Goal: Find specific page/section: Find specific page/section

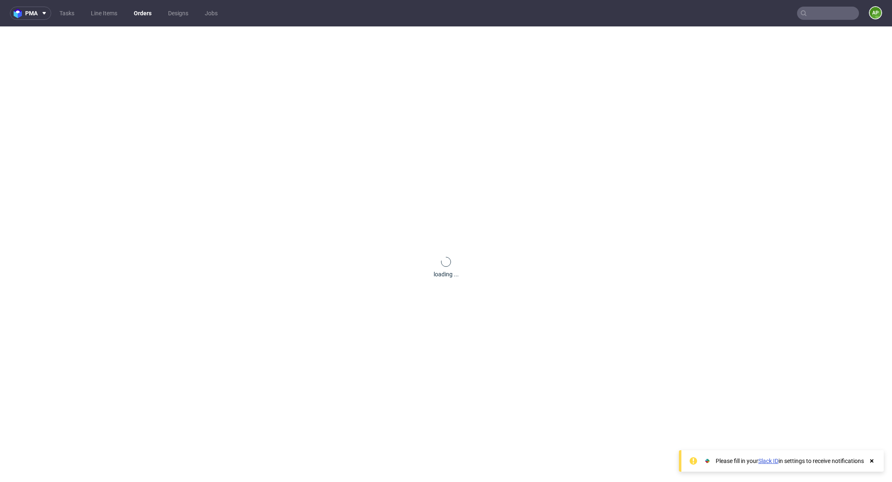
click at [832, 10] on input "text" at bounding box center [828, 13] width 62 height 13
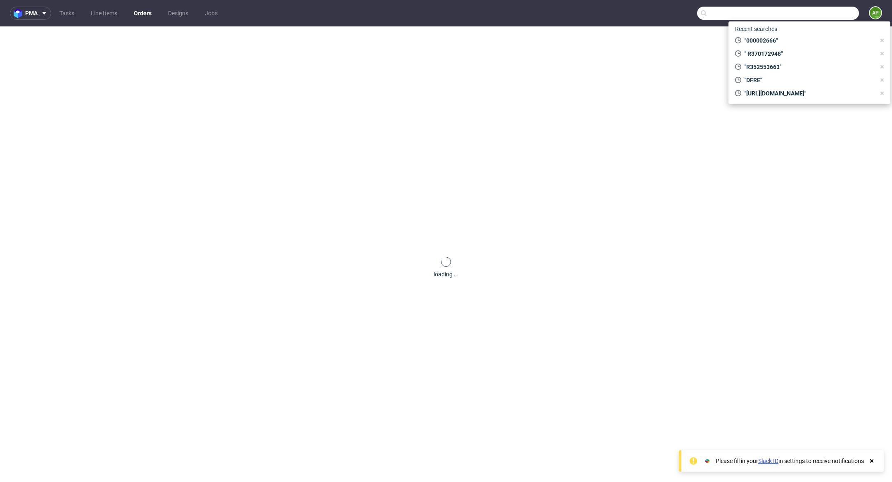
paste input "R933247655"
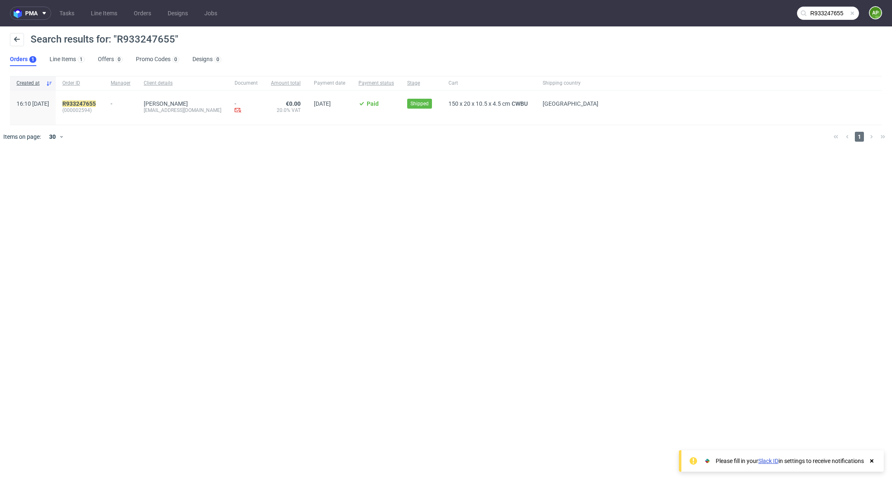
click at [97, 112] on span "(000002594)" at bounding box center [79, 110] width 35 height 7
copy span "000002594"
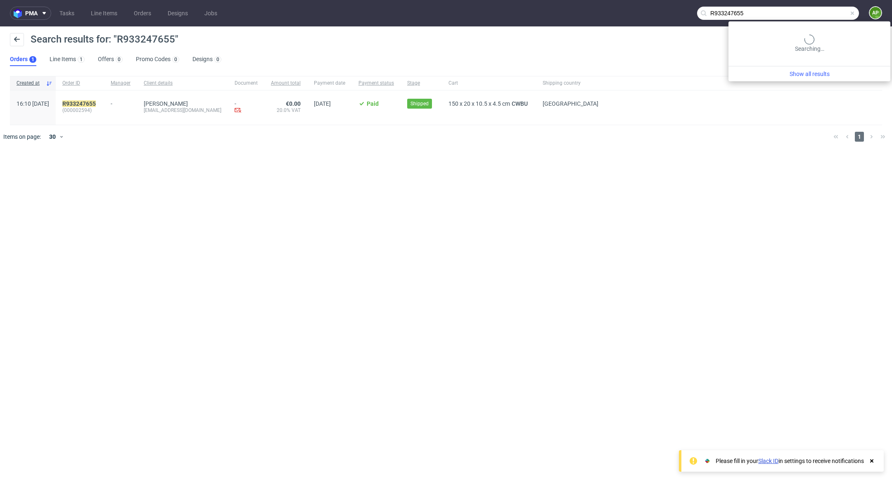
click at [825, 18] on input "R933247655" at bounding box center [778, 13] width 162 height 13
paste input "46684974"
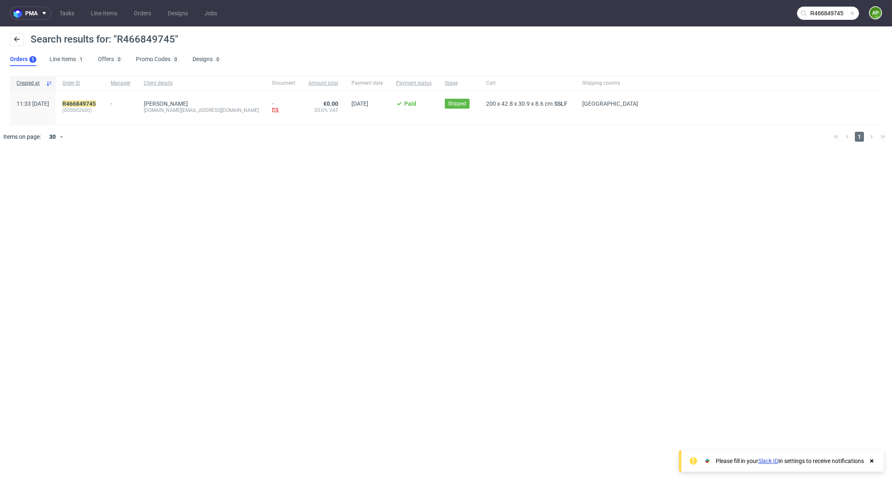
click at [97, 111] on span "(000002600)" at bounding box center [79, 110] width 35 height 7
copy span "000002600"
click at [817, 19] on input "R466849745" at bounding box center [828, 13] width 62 height 13
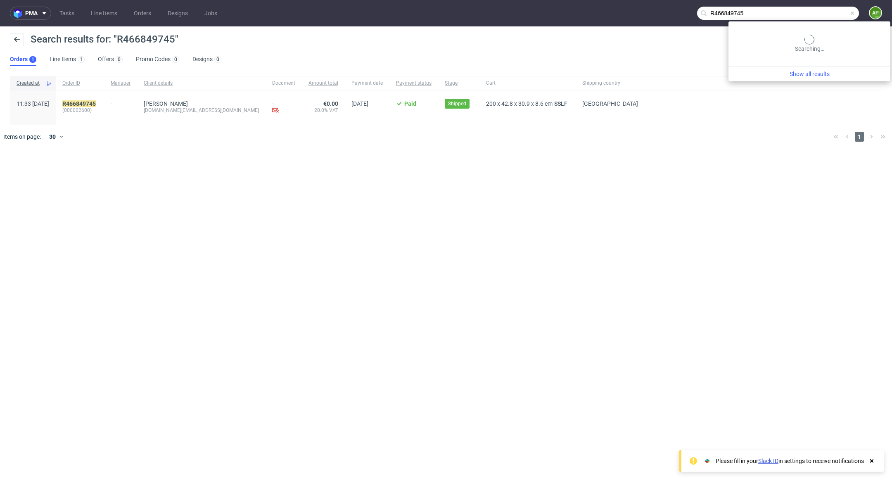
click at [818, 19] on input "R466849745" at bounding box center [778, 13] width 162 height 13
paste input "43858986"
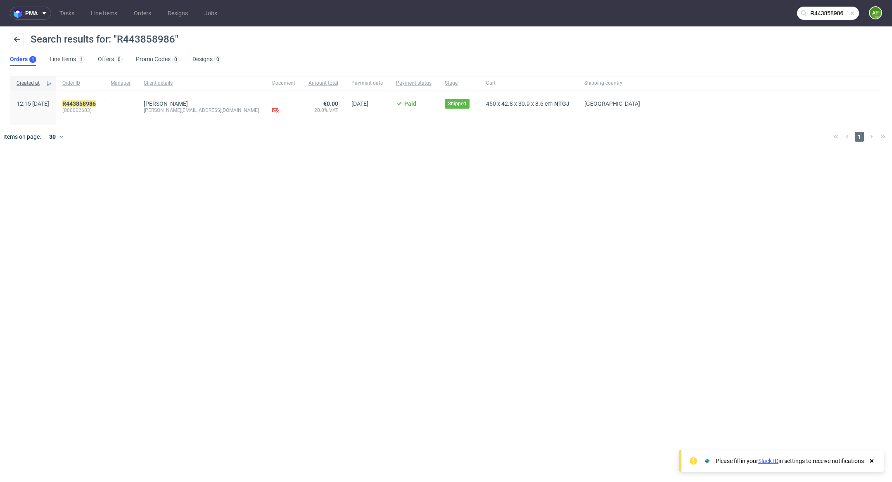
click at [93, 110] on span "(000002603)" at bounding box center [79, 110] width 35 height 7
copy span "000002603"
click at [828, 14] on input "R443858986" at bounding box center [828, 13] width 62 height 13
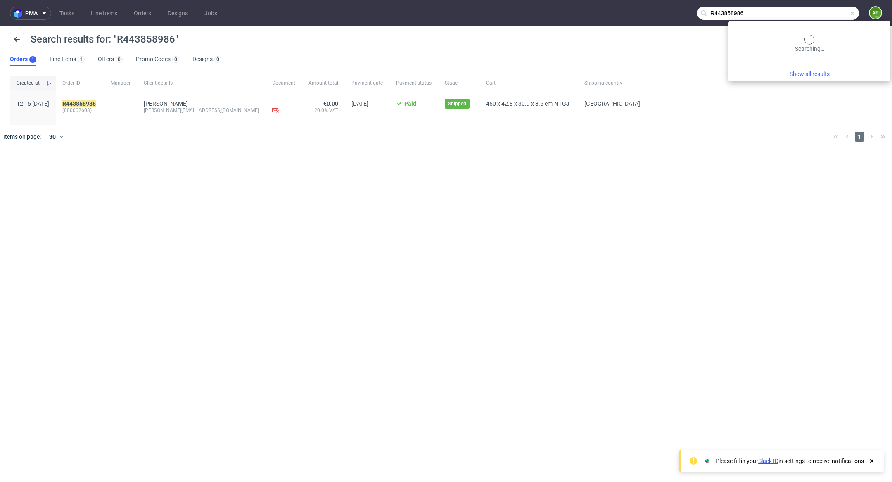
click at [828, 14] on input "R443858986" at bounding box center [778, 13] width 162 height 13
paste input "54801204"
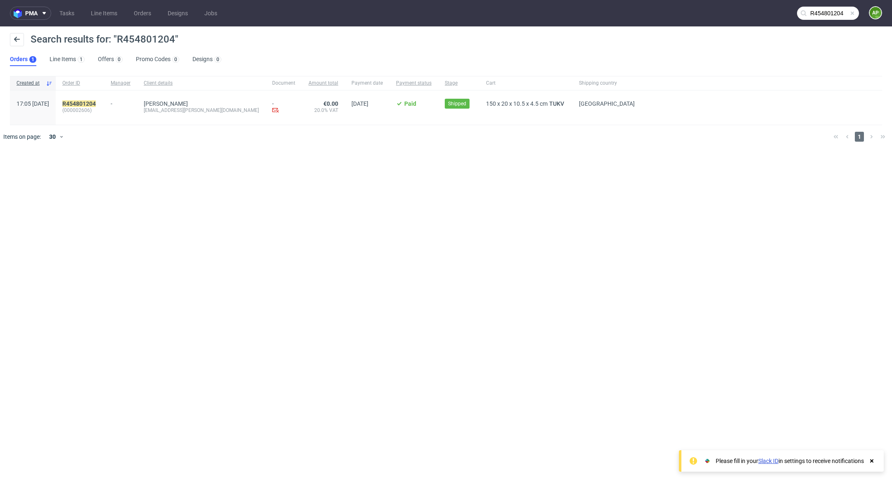
click at [97, 109] on span "(000002606)" at bounding box center [79, 110] width 35 height 7
copy span "000002606"
click at [812, 15] on input "R454801204" at bounding box center [828, 13] width 62 height 13
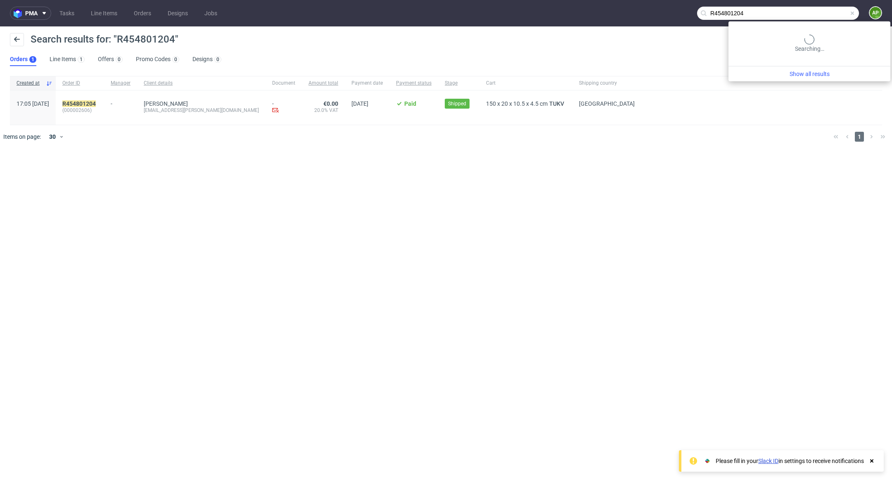
click at [812, 15] on input "R454801204" at bounding box center [778, 13] width 162 height 13
paste input "177362277"
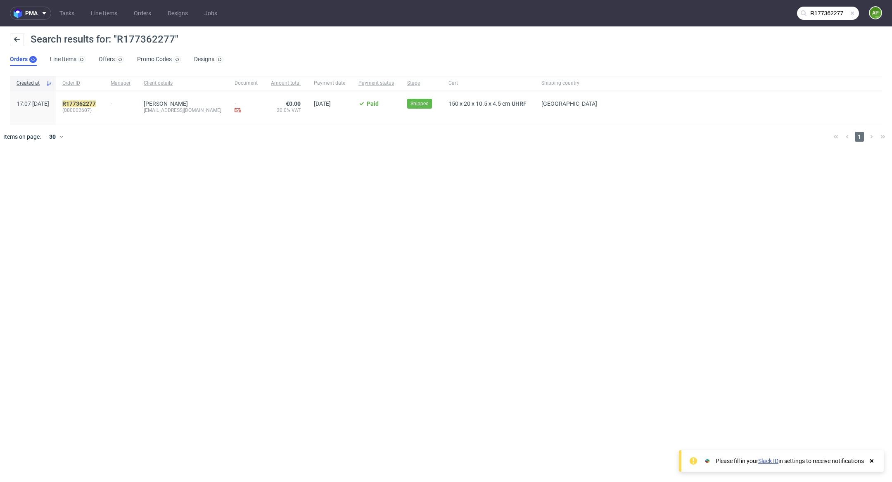
click at [97, 109] on span "(000002607)" at bounding box center [79, 110] width 35 height 7
copy span "000002607"
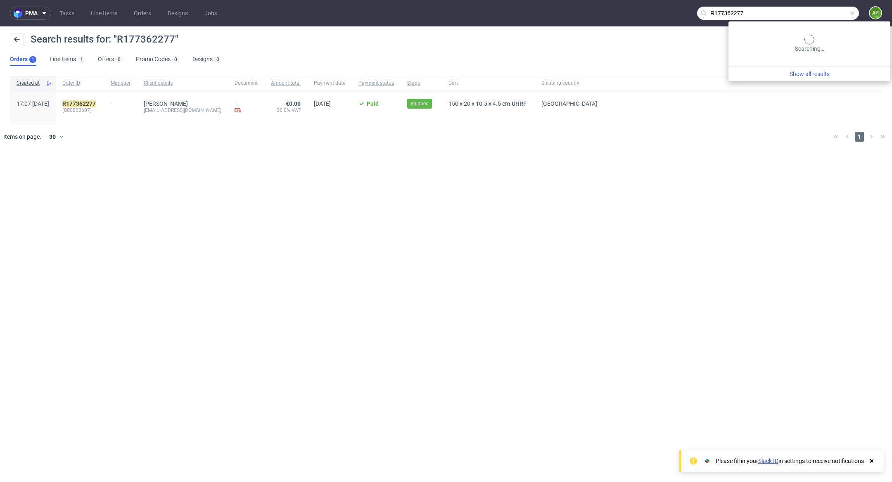
click at [823, 14] on input "R177362277" at bounding box center [778, 13] width 162 height 13
paste input "647017773"
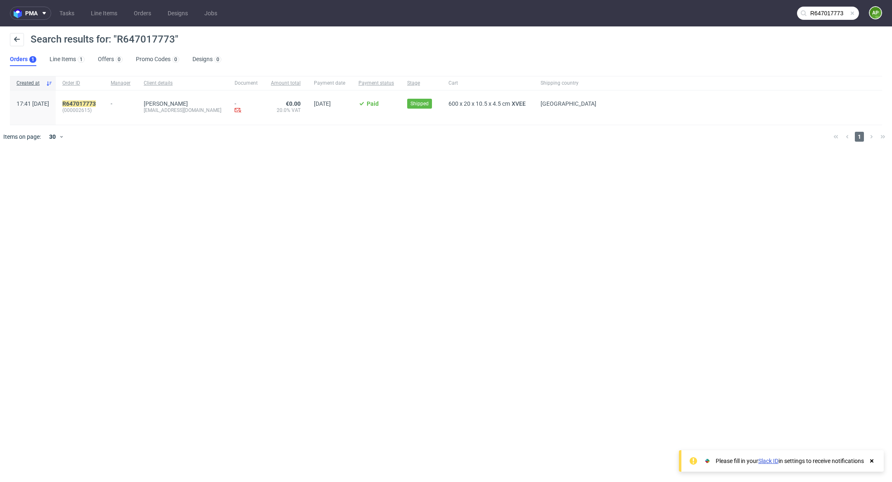
click at [97, 112] on span "(000002615)" at bounding box center [79, 110] width 35 height 7
copy span "000002615"
click at [812, 9] on input "R647017773" at bounding box center [828, 13] width 62 height 13
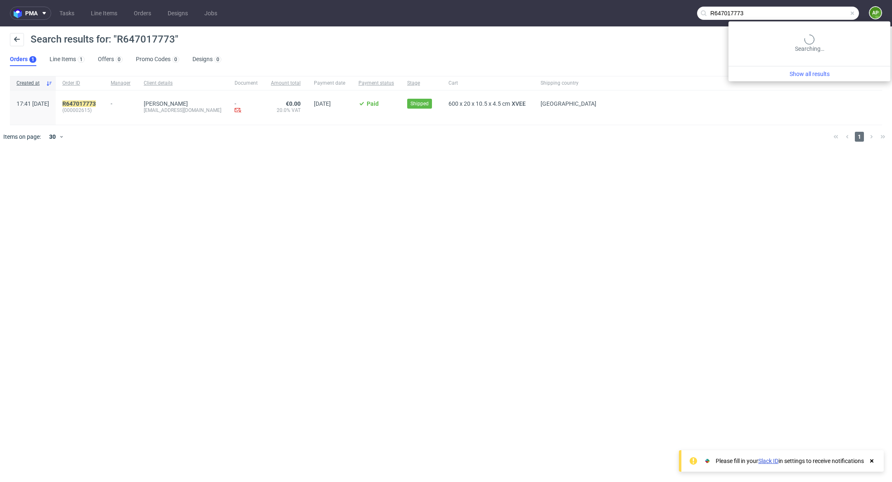
click at [812, 10] on input "R647017773" at bounding box center [778, 13] width 162 height 13
paste input "186681157"
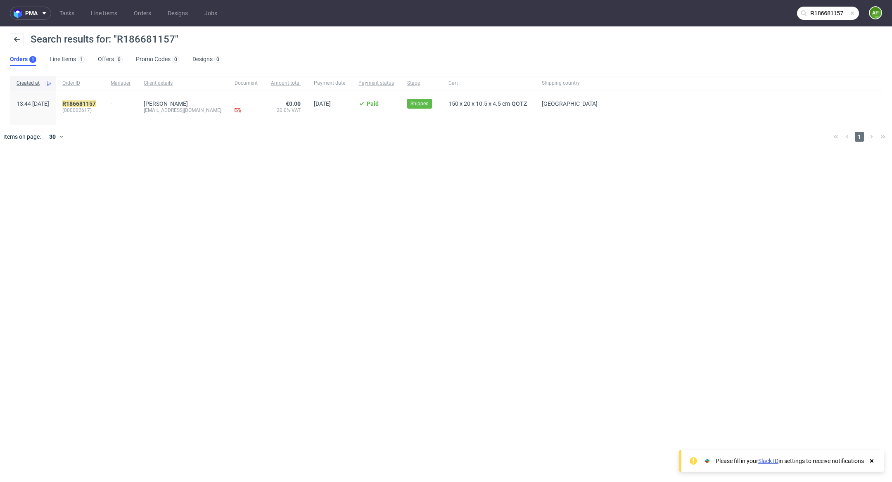
click at [90, 112] on span "(000002617)" at bounding box center [79, 110] width 35 height 7
copy span "000002617"
click at [816, 11] on input "R186681157" at bounding box center [828, 13] width 62 height 13
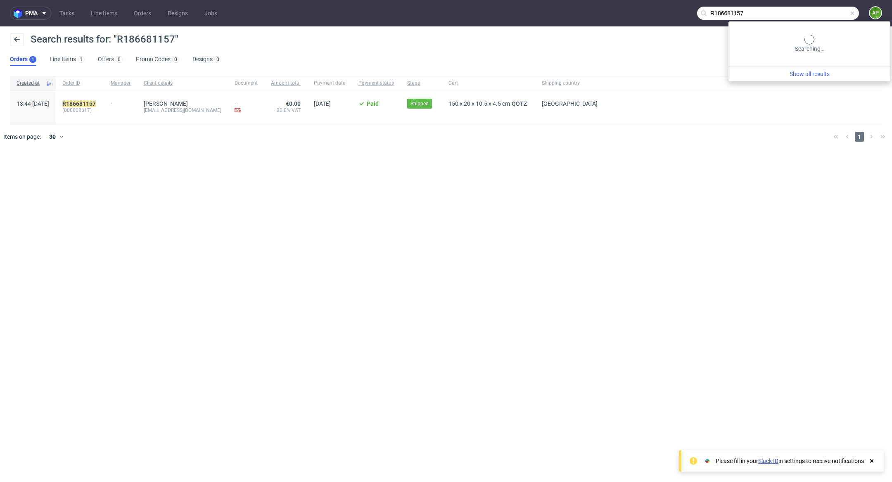
click at [816, 11] on input "R186681157" at bounding box center [778, 13] width 162 height 13
paste input "888630225"
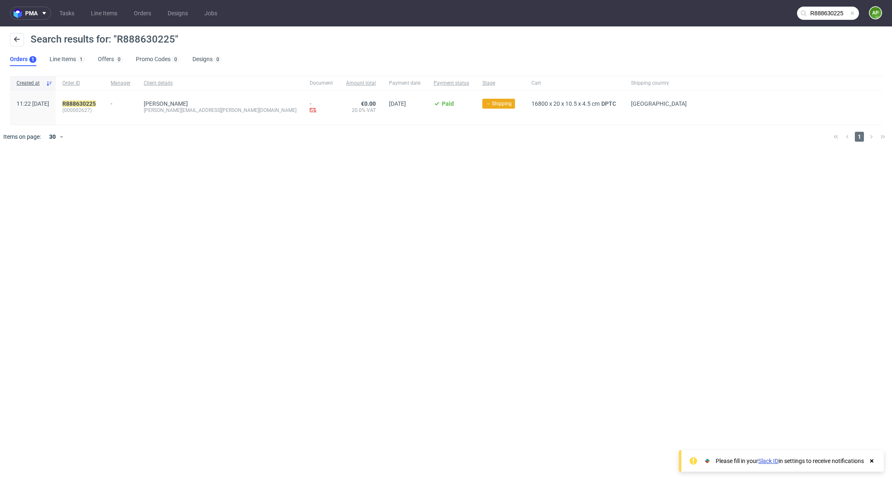
click at [97, 110] on span "(000002627)" at bounding box center [79, 110] width 35 height 7
copy span "000002627"
click at [819, 12] on input "R888630225" at bounding box center [828, 13] width 62 height 13
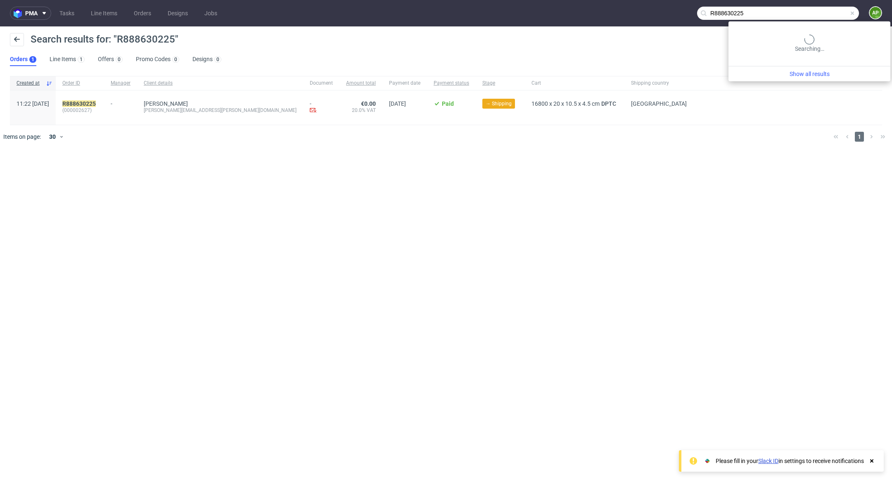
click at [819, 12] on input "R888630225" at bounding box center [778, 13] width 162 height 13
paste input "672637674"
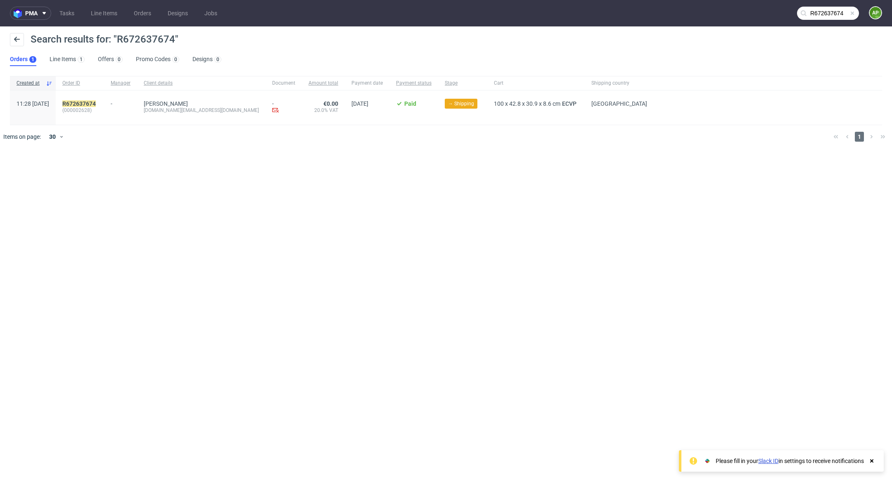
click at [97, 110] on span "(000002628)" at bounding box center [79, 110] width 35 height 7
copy span "000002628"
click at [823, 14] on input "R672637674" at bounding box center [828, 13] width 62 height 13
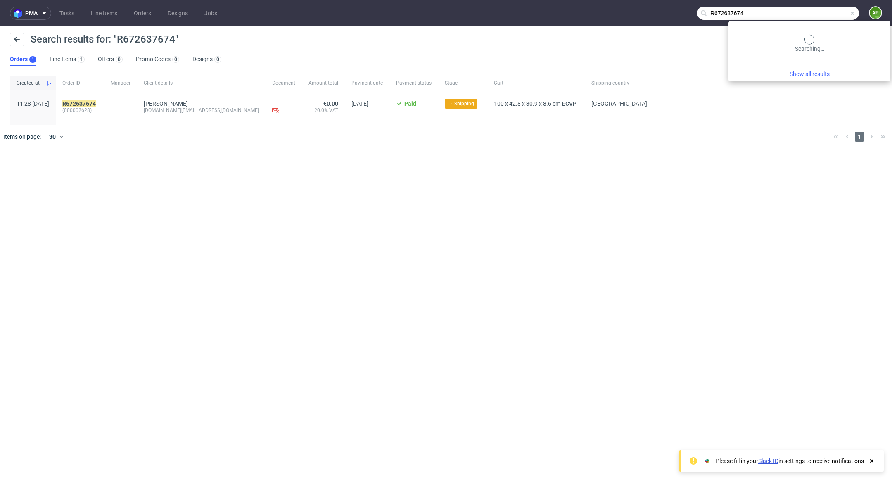
click at [823, 14] on input "R672637674" at bounding box center [778, 13] width 162 height 13
paste input "281249225"
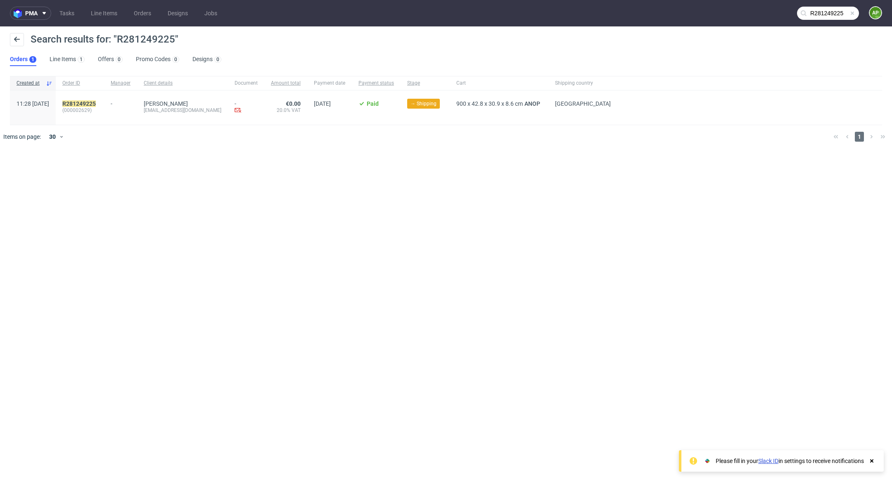
click at [95, 108] on span "(000002629)" at bounding box center [79, 110] width 35 height 7
click at [831, 14] on input "R281249225" at bounding box center [828, 13] width 62 height 13
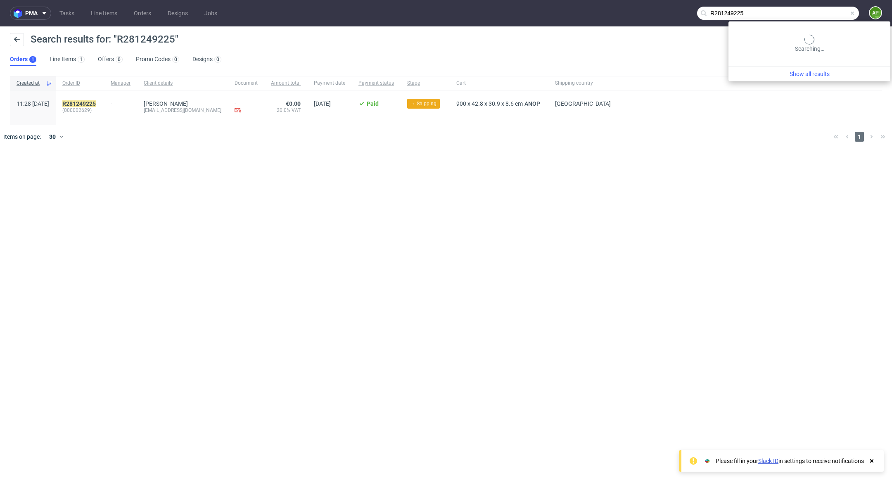
click at [831, 14] on input "R281249225" at bounding box center [778, 13] width 162 height 13
paste input "859830847"
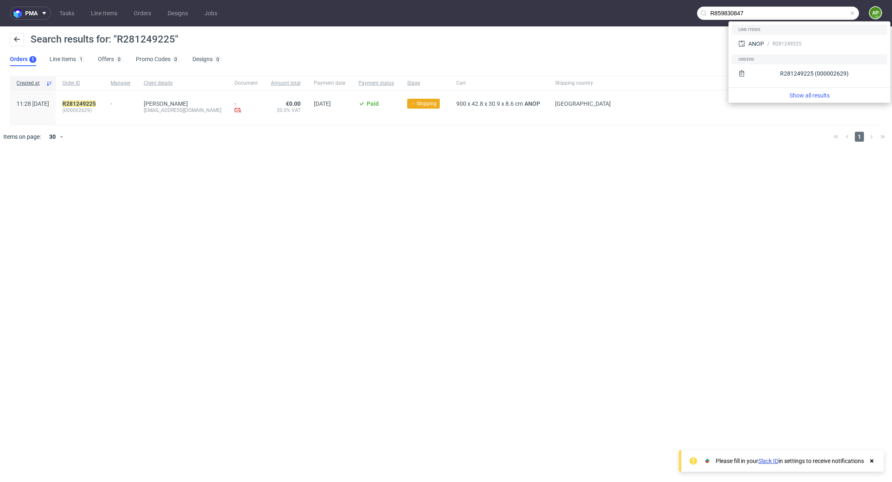
type input "R859830847"
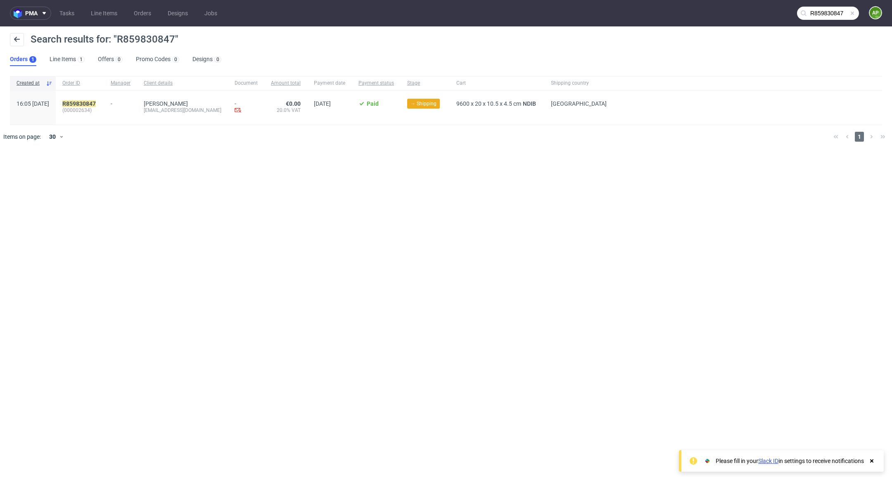
click at [97, 109] on span "(000002634)" at bounding box center [79, 110] width 35 height 7
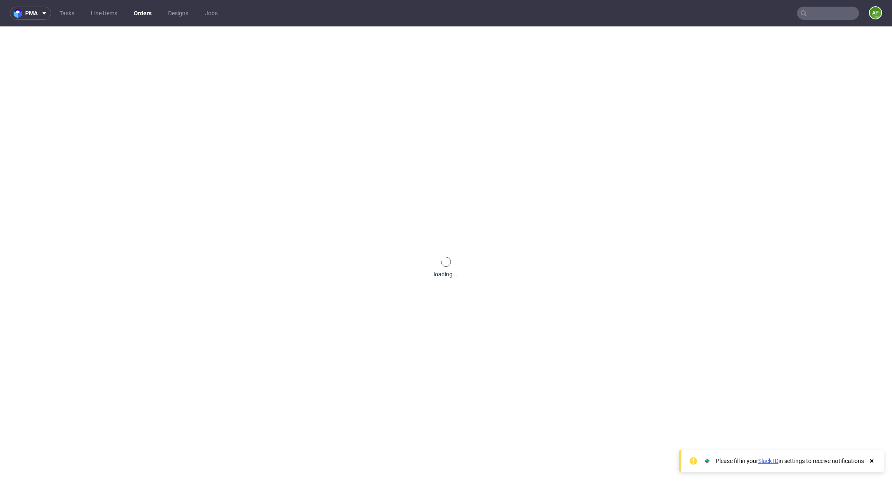
click at [816, 15] on input "text" at bounding box center [828, 13] width 62 height 13
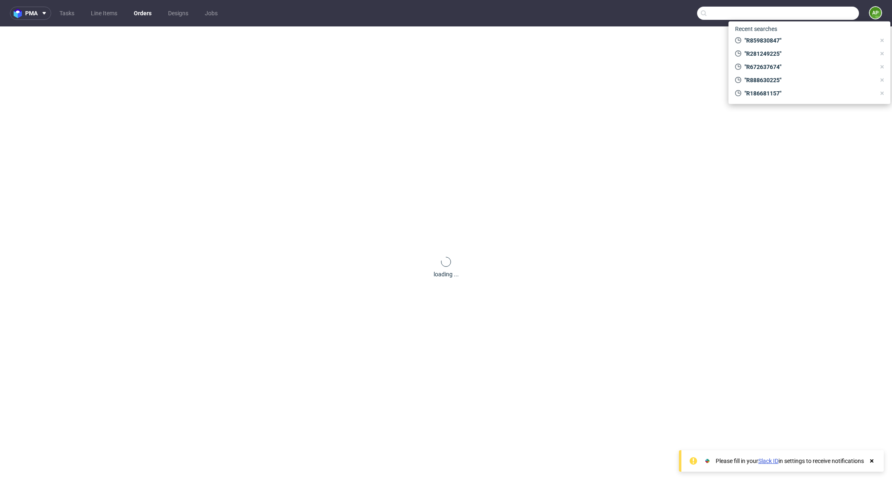
paste input "000002638"
type input "000002638"
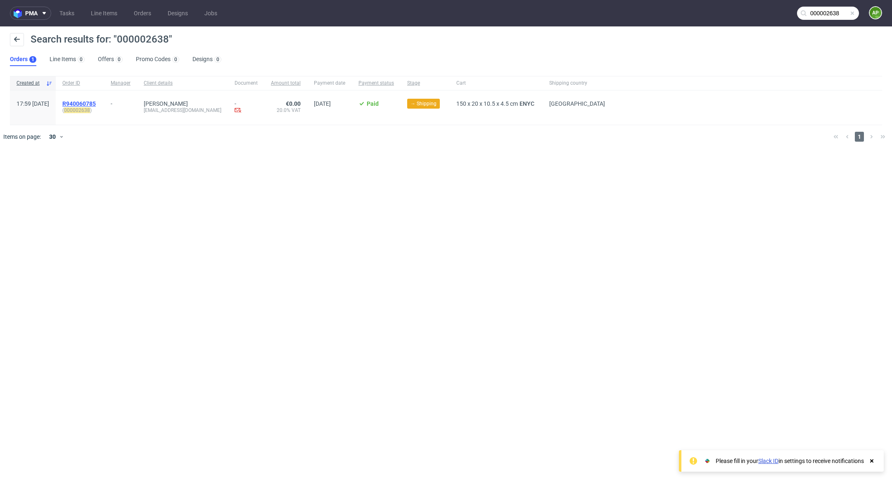
click at [96, 103] on span "R940060785" at bounding box center [78, 103] width 33 height 7
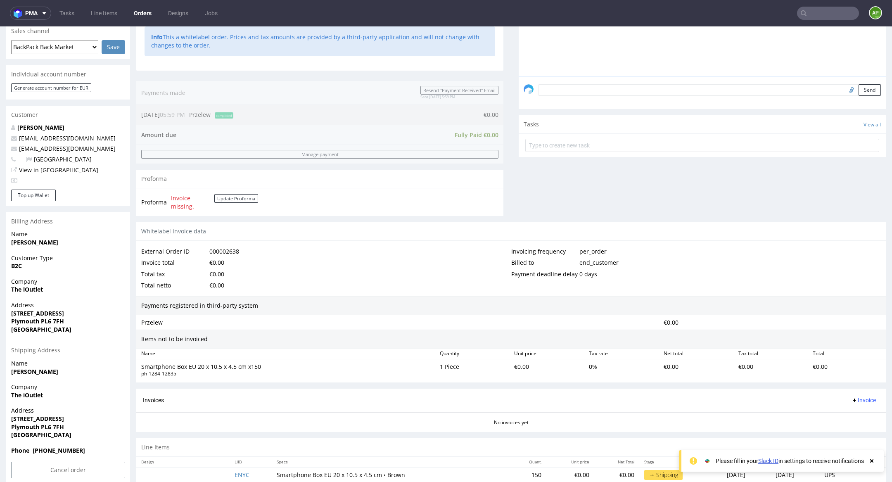
scroll to position [222, 0]
